Goal: Information Seeking & Learning: Find specific fact

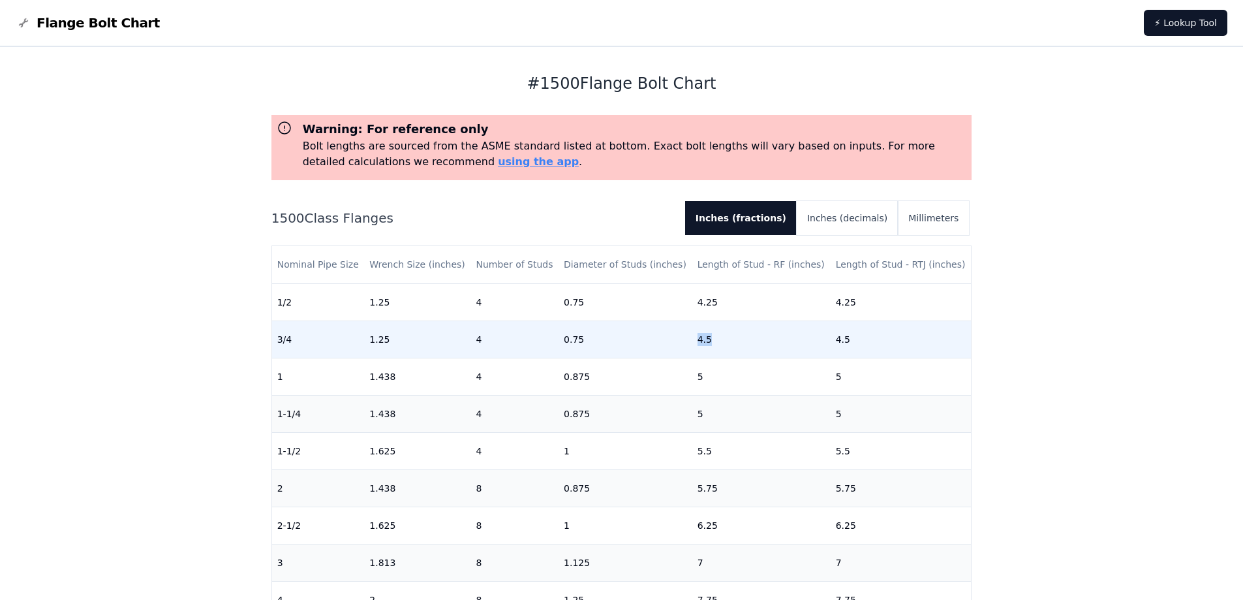
drag, startPoint x: 687, startPoint y: 338, endPoint x: 706, endPoint y: 338, distance: 18.9
click at [706, 338] on td "4.5" at bounding box center [761, 338] width 138 height 37
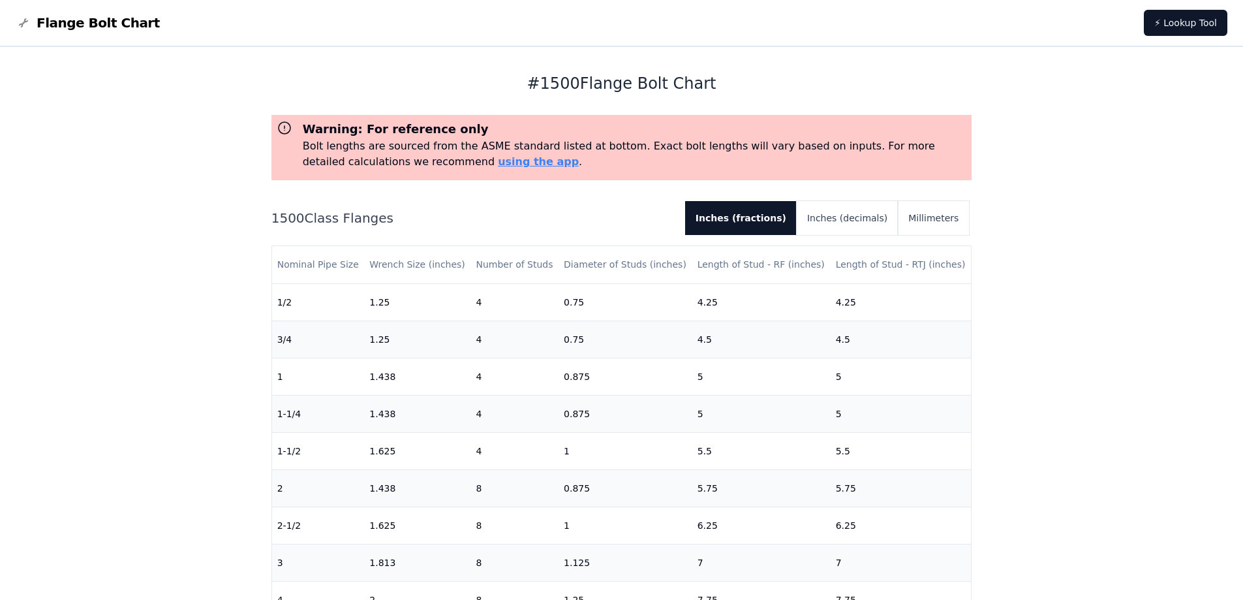
click at [1170, 166] on div "# 1500 Flange Bolt Chart Warning: For reference only Bolt lengths are sourced f…" at bounding box center [621, 524] width 1243 height 955
